Goal: Information Seeking & Learning: Learn about a topic

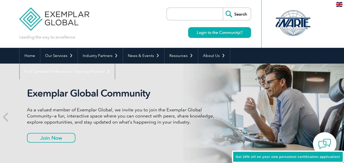
click at [115, 64] on link "Find Certified Professional / Training Provider" at bounding box center [67, 72] width 95 height 16
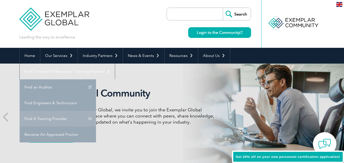
click at [96, 111] on link "Find A Training Provider" at bounding box center [58, 119] width 76 height 16
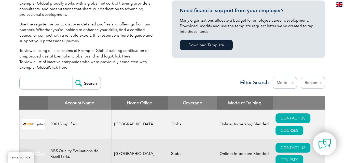
scroll to position [127, 0]
click at [59, 82] on input "search" at bounding box center [47, 83] width 50 height 12
type input "gitchia"
click at [79, 85] on input "Search" at bounding box center [87, 83] width 28 height 12
click at [77, 82] on input "Search" at bounding box center [87, 83] width 28 height 12
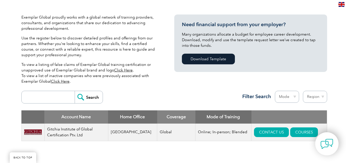
scroll to position [153, 0]
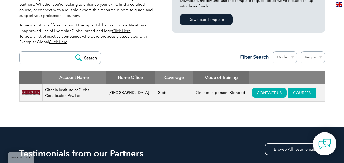
click at [300, 93] on link "COURSES" at bounding box center [302, 93] width 28 height 10
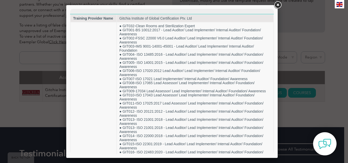
scroll to position [0, 0]
